Goal: Transaction & Acquisition: Purchase product/service

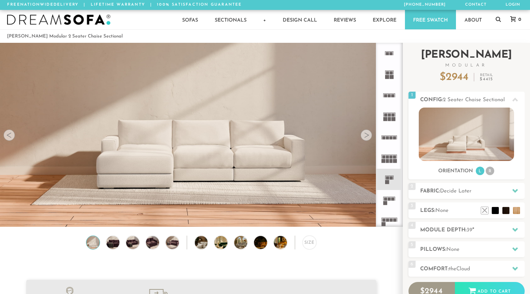
scroll to position [7853, 530]
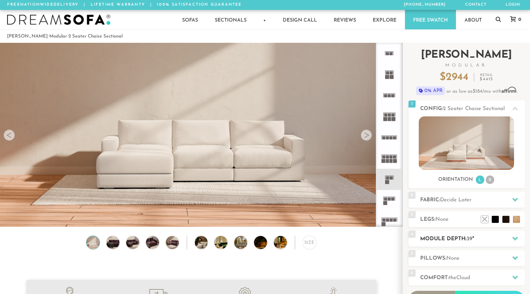
click at [517, 237] on icon at bounding box center [515, 239] width 6 height 6
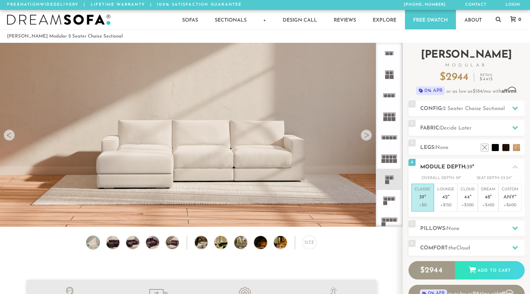
scroll to position [0, 0]
click at [514, 107] on icon at bounding box center [515, 109] width 6 height 6
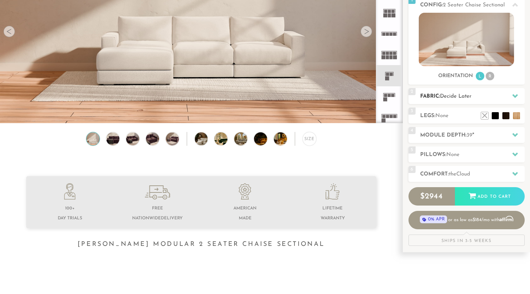
scroll to position [104, 0]
click at [494, 117] on li at bounding box center [485, 105] width 28 height 28
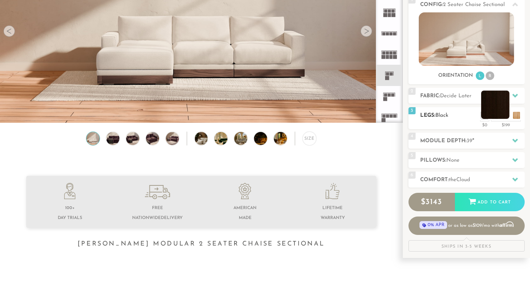
click at [504, 117] on li at bounding box center [495, 105] width 28 height 28
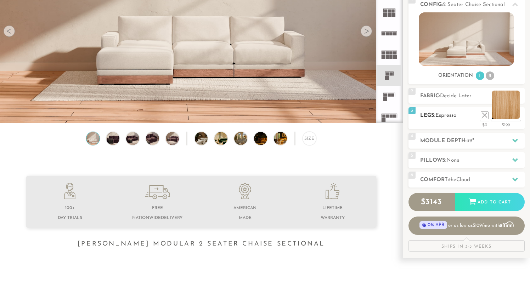
click at [515, 115] on li at bounding box center [506, 105] width 28 height 28
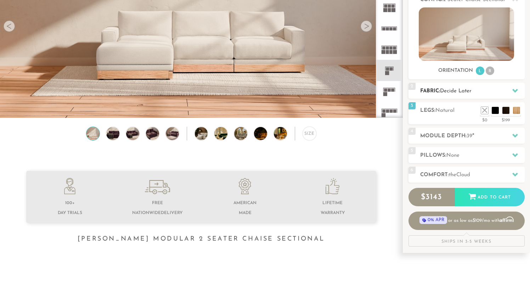
scroll to position [112, 0]
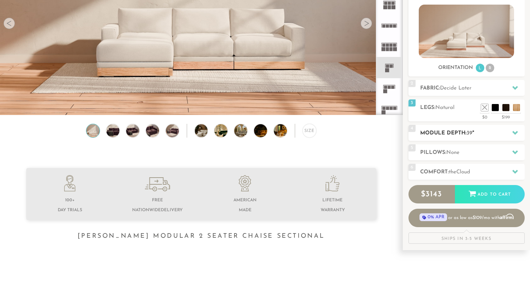
click at [516, 133] on icon at bounding box center [515, 133] width 6 height 4
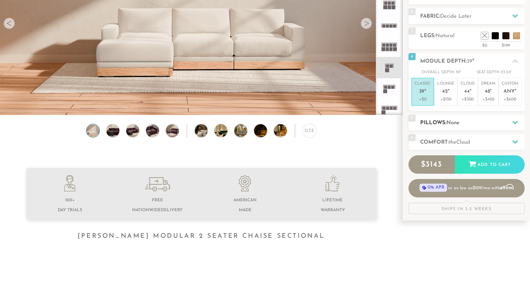
click at [514, 122] on icon at bounding box center [515, 123] width 6 height 4
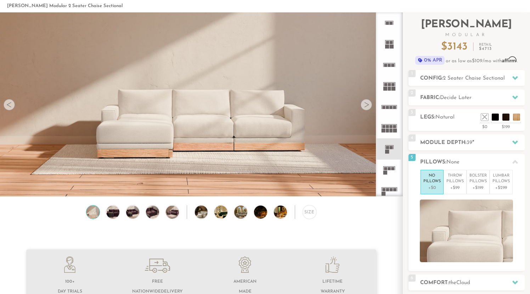
scroll to position [30, 0]
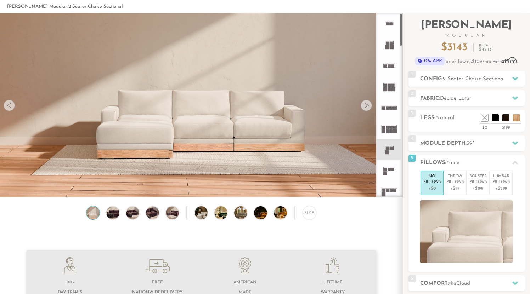
click at [368, 106] on div at bounding box center [366, 105] width 11 height 11
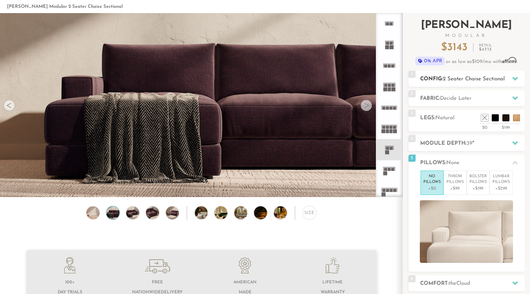
click at [515, 78] on icon at bounding box center [515, 79] width 6 height 6
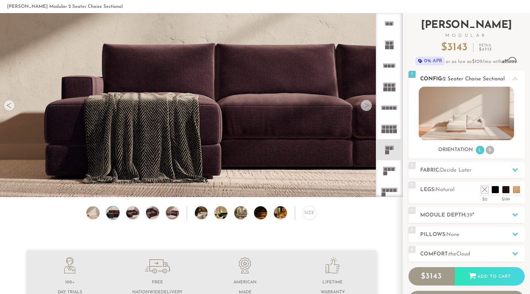
click at [515, 78] on icon at bounding box center [515, 79] width 6 height 4
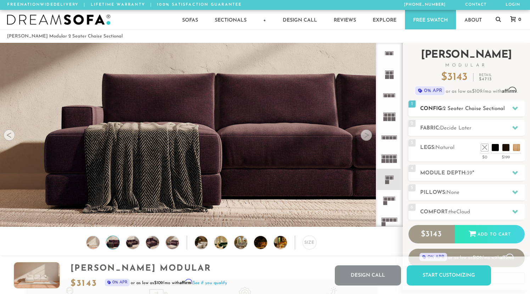
scroll to position [0, 0]
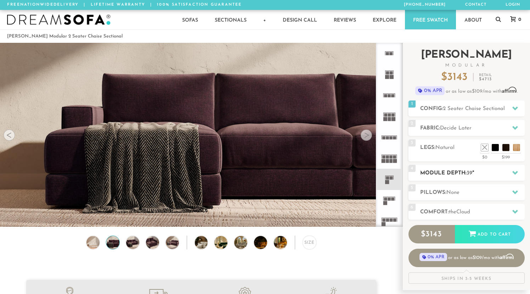
click at [516, 169] on div at bounding box center [515, 173] width 15 height 15
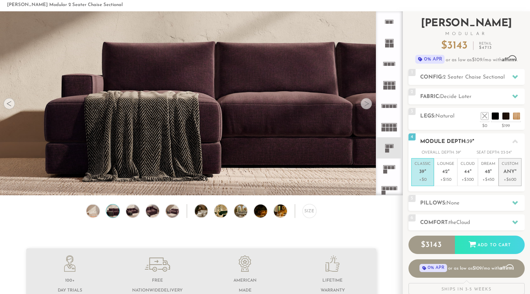
scroll to position [35, 0]
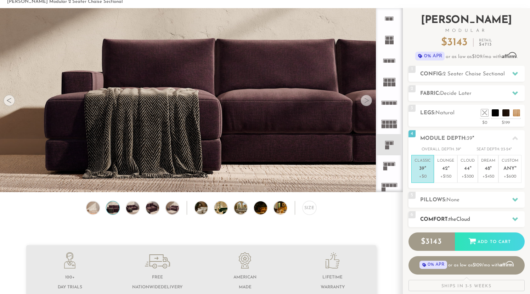
click at [514, 218] on icon at bounding box center [515, 220] width 6 height 4
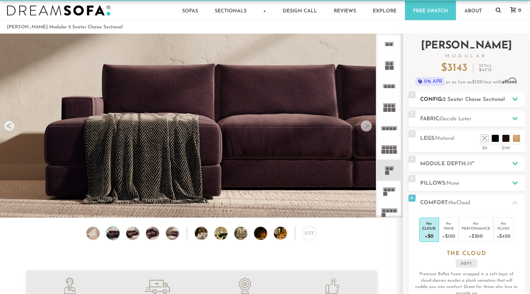
scroll to position [11, 0]
